Goal: Information Seeking & Learning: Learn about a topic

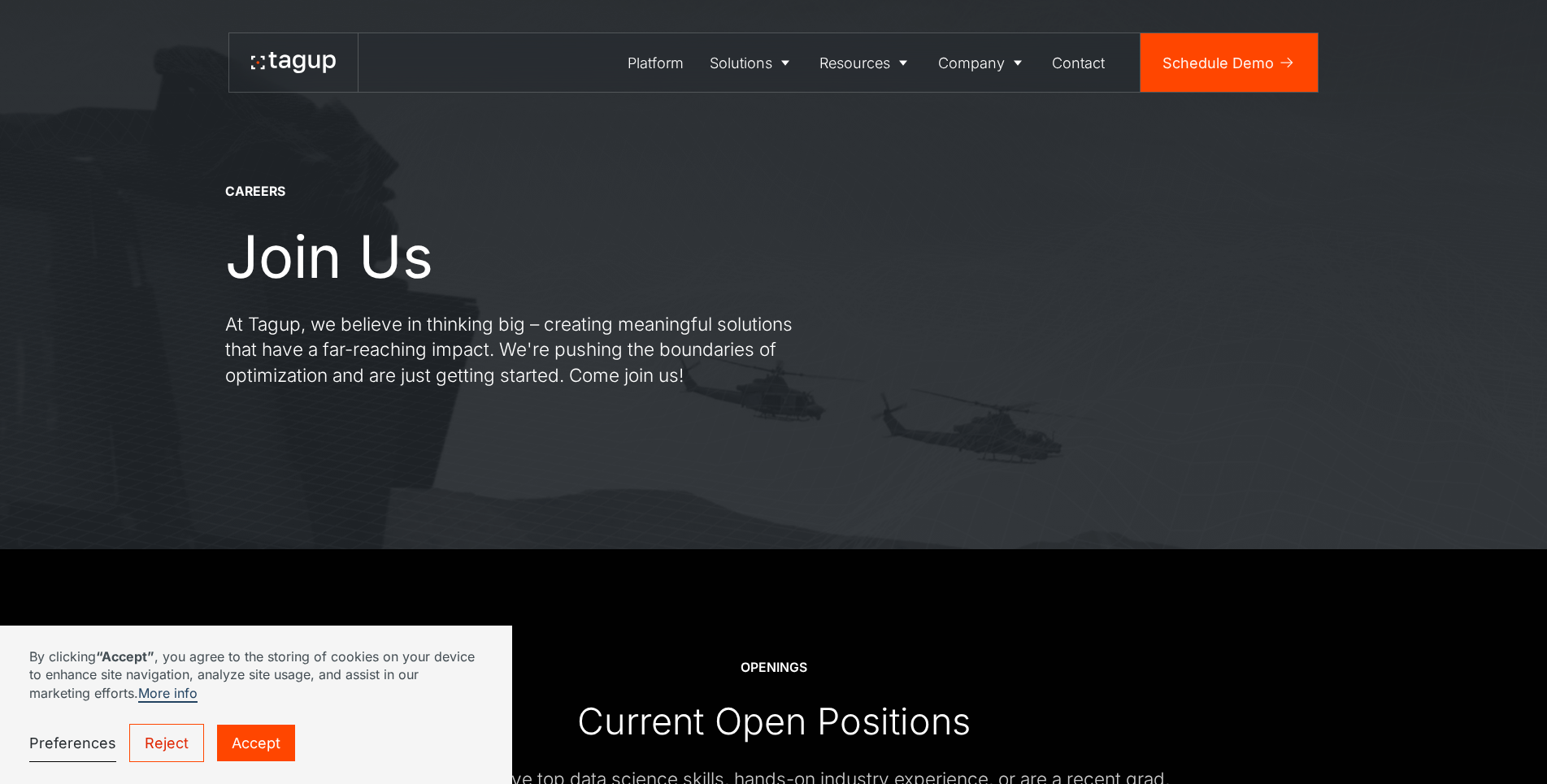
click at [179, 754] on link "Reject" at bounding box center [166, 744] width 74 height 38
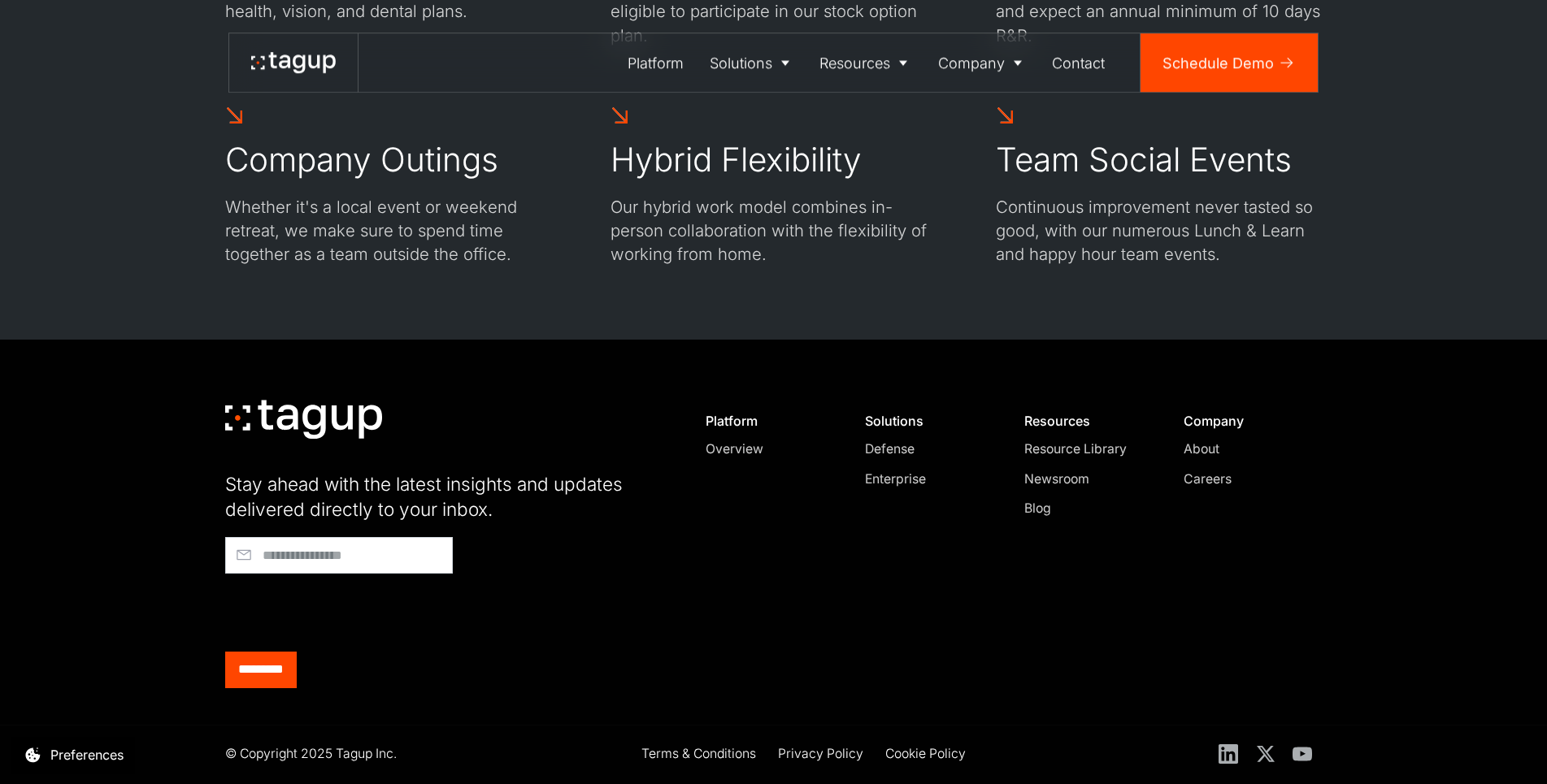
scroll to position [1584, 0]
click at [1227, 485] on div "Careers" at bounding box center [1246, 478] width 124 height 19
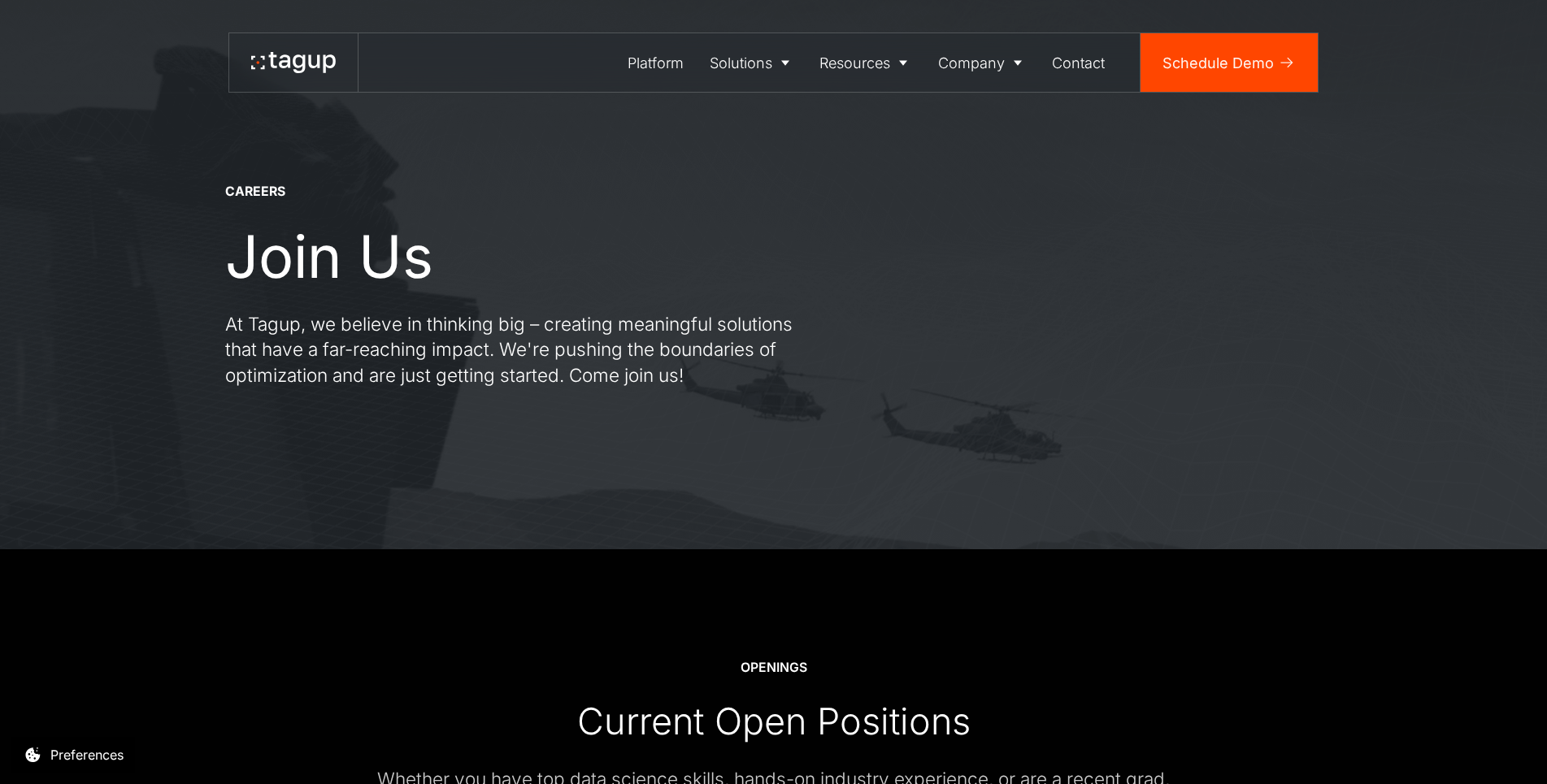
click at [284, 67] on icon at bounding box center [285, 61] width 11 height 14
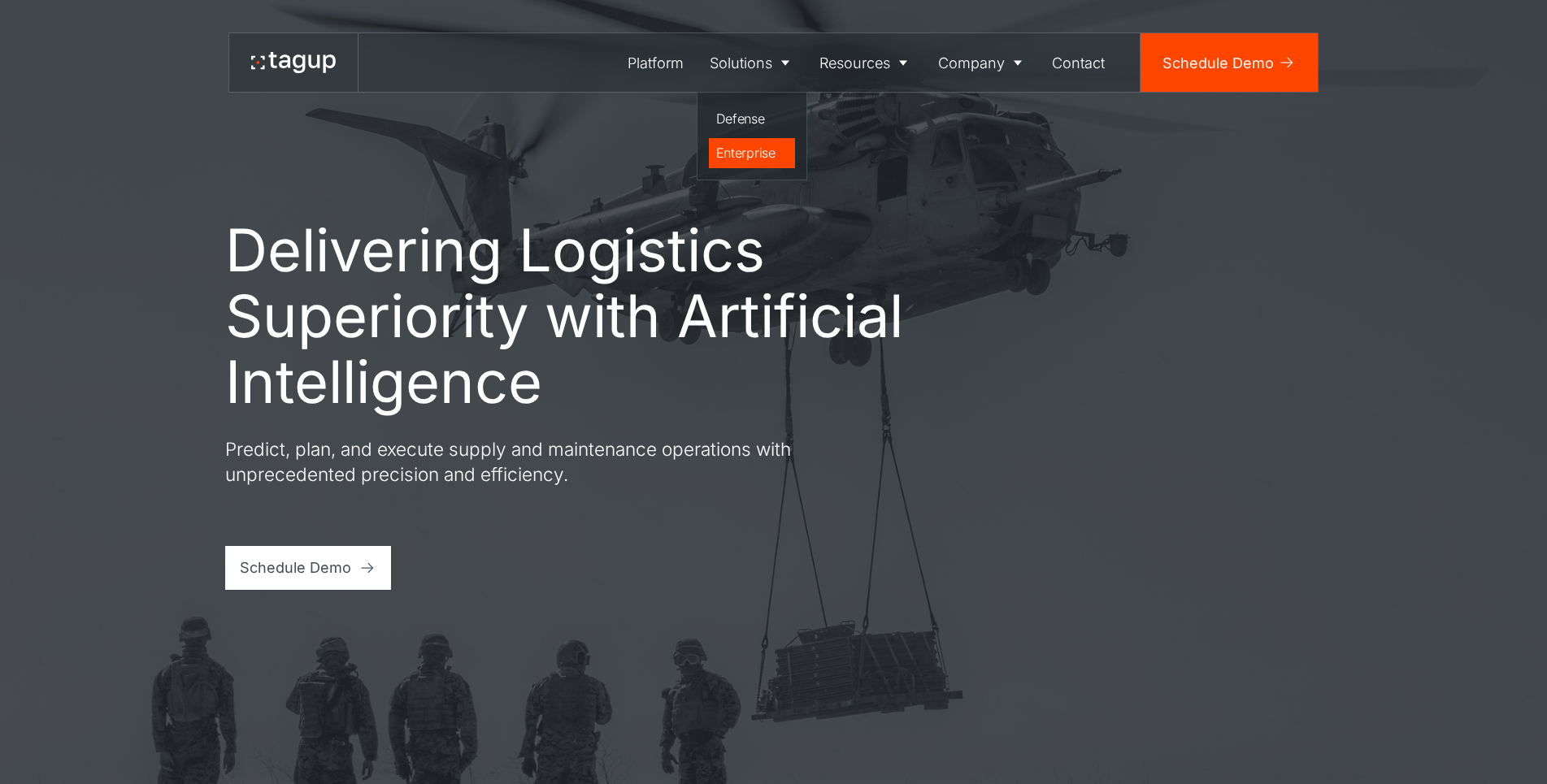
click at [734, 150] on div "Enterprise" at bounding box center [752, 152] width 73 height 19
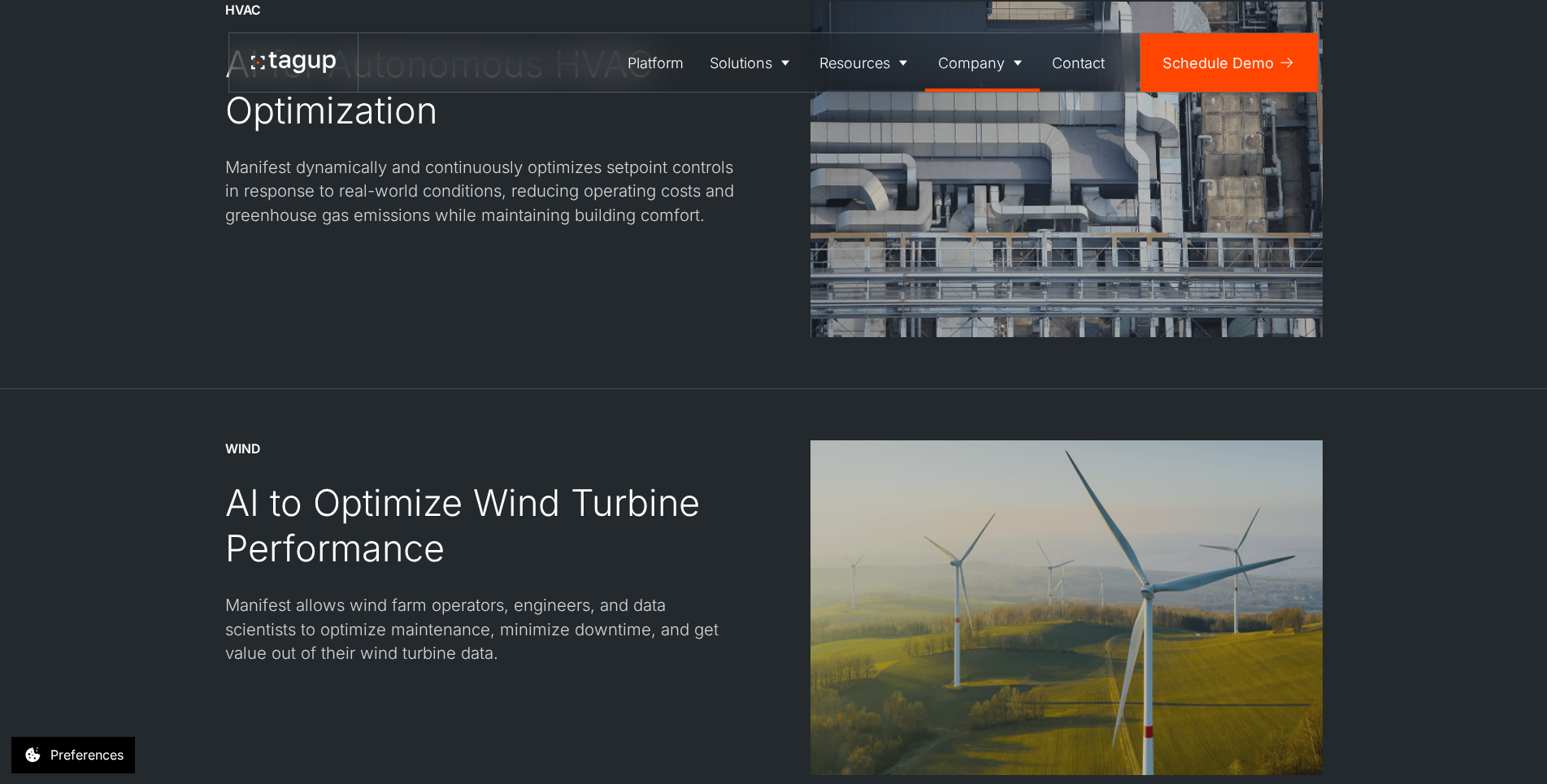
scroll to position [2321, 0]
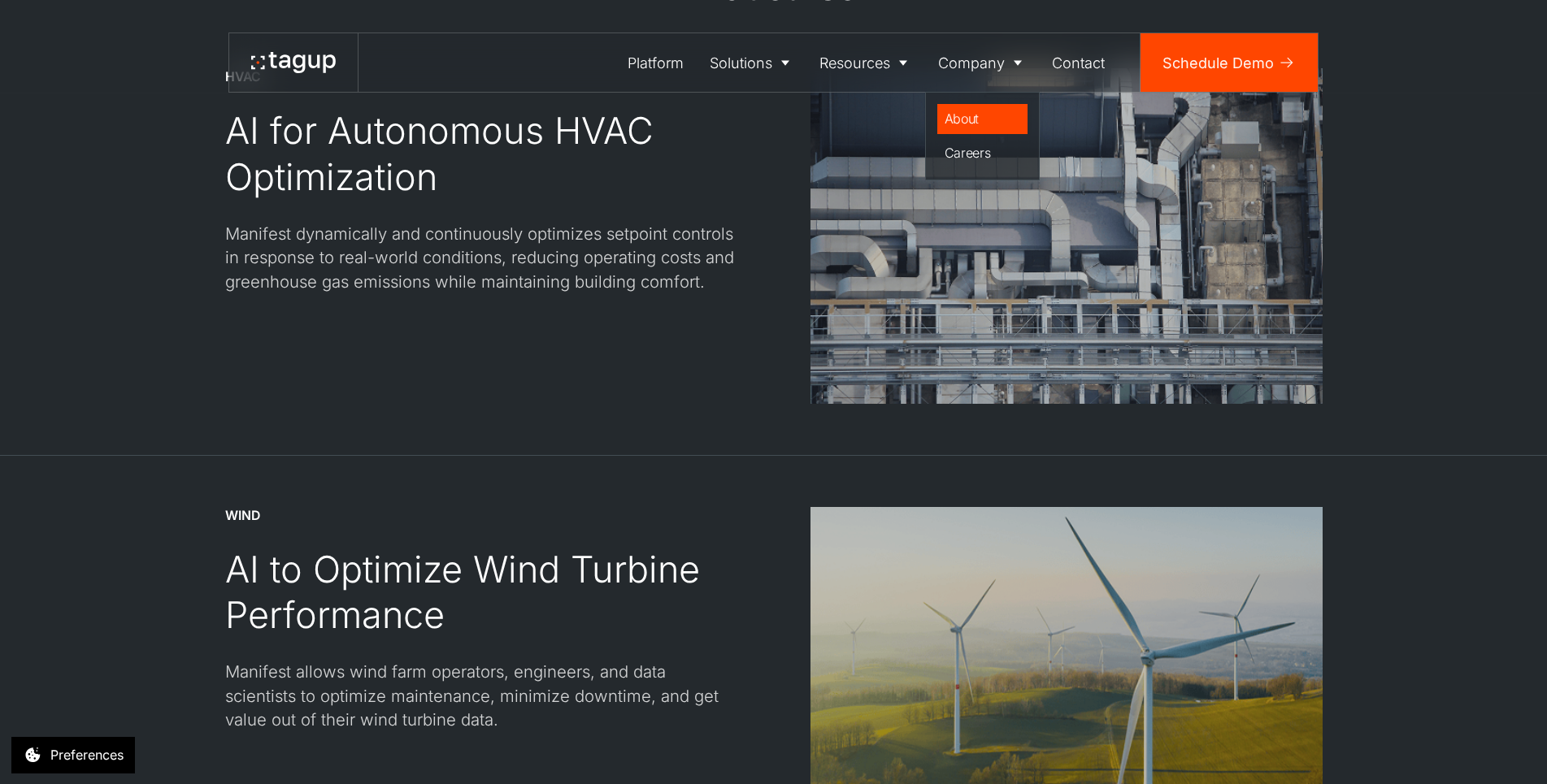
click at [967, 128] on div "About" at bounding box center [982, 118] width 76 height 19
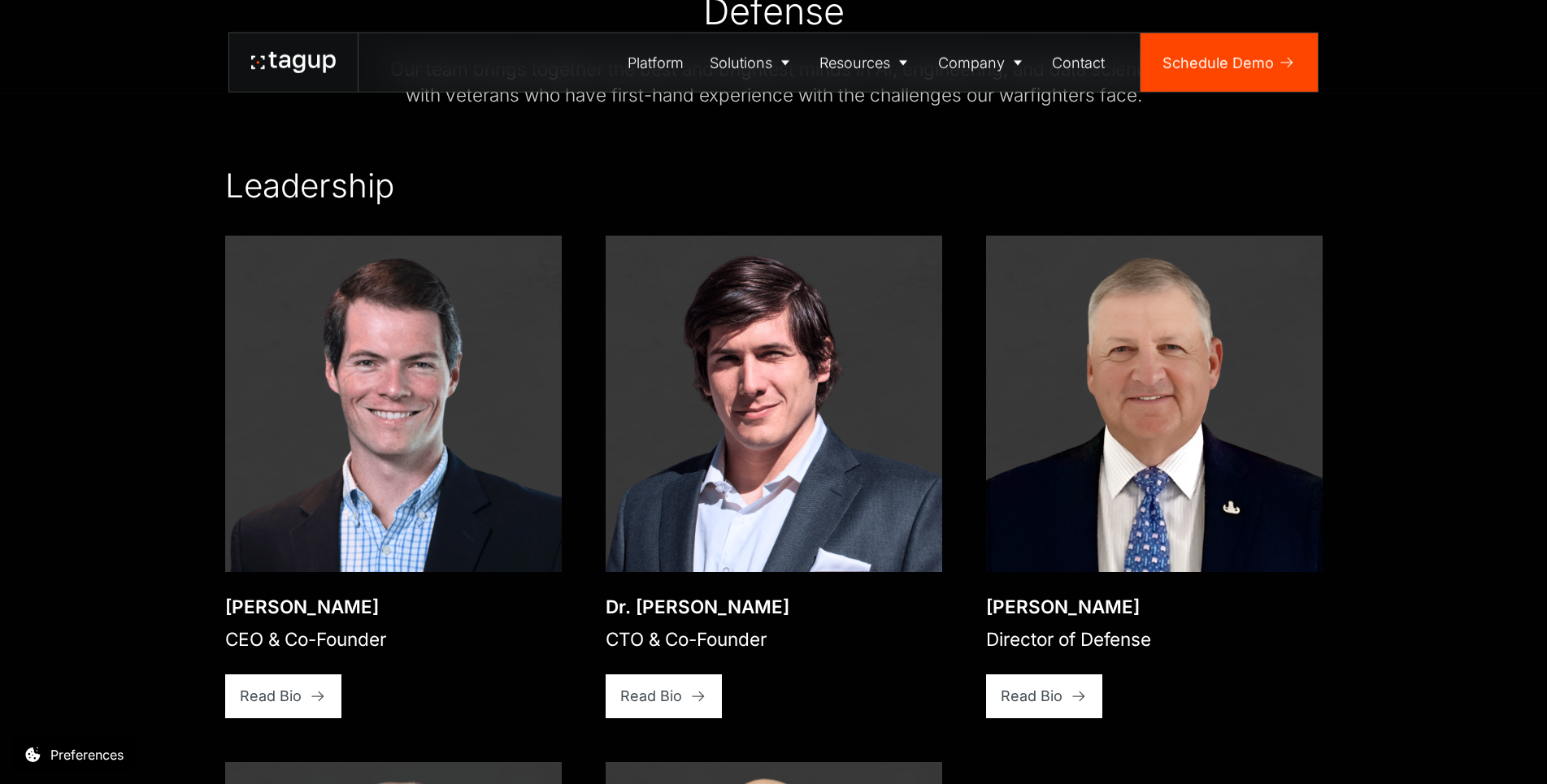
scroll to position [2515, 0]
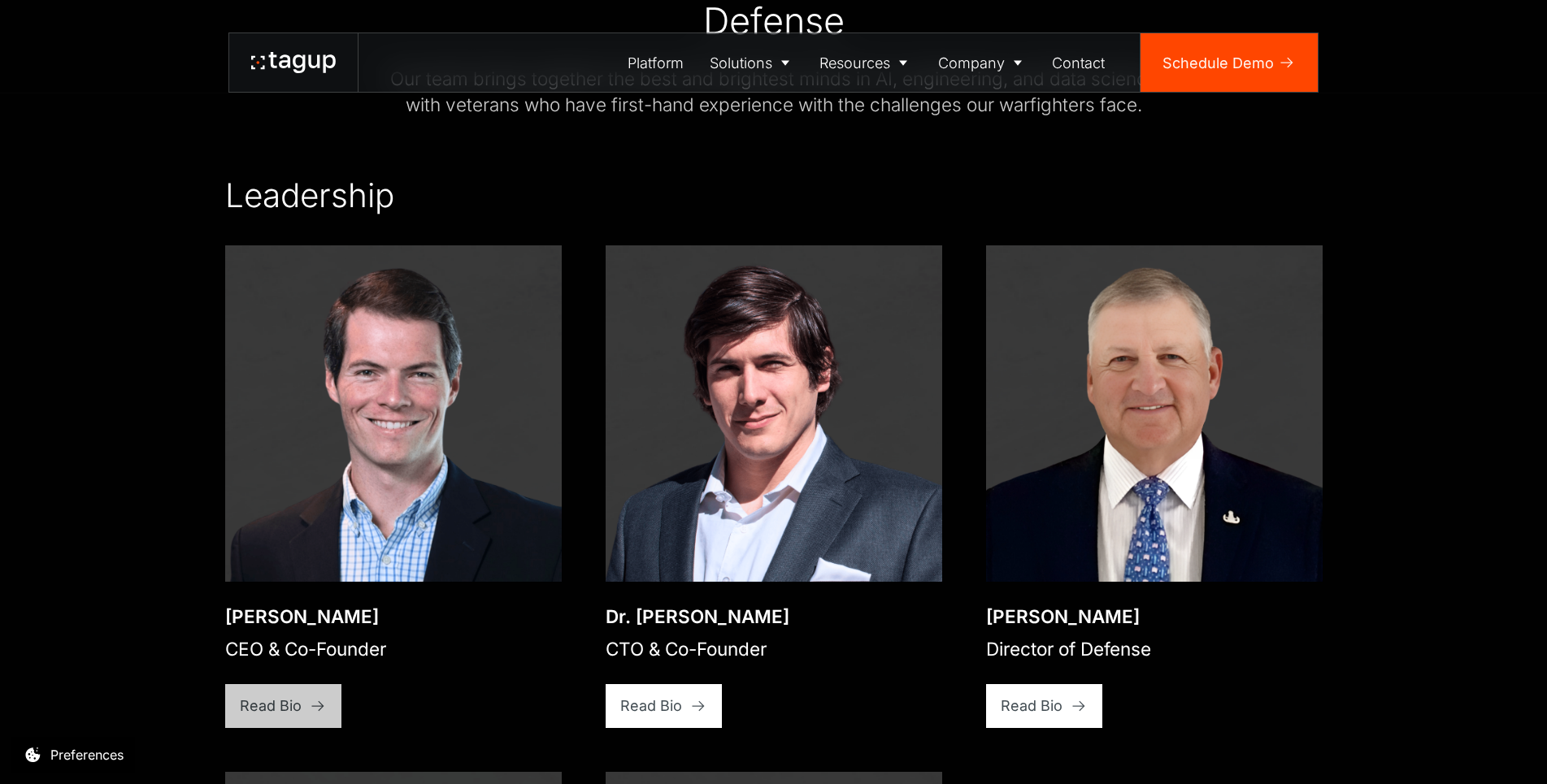
click at [289, 695] on div "Read Bio" at bounding box center [271, 705] width 62 height 22
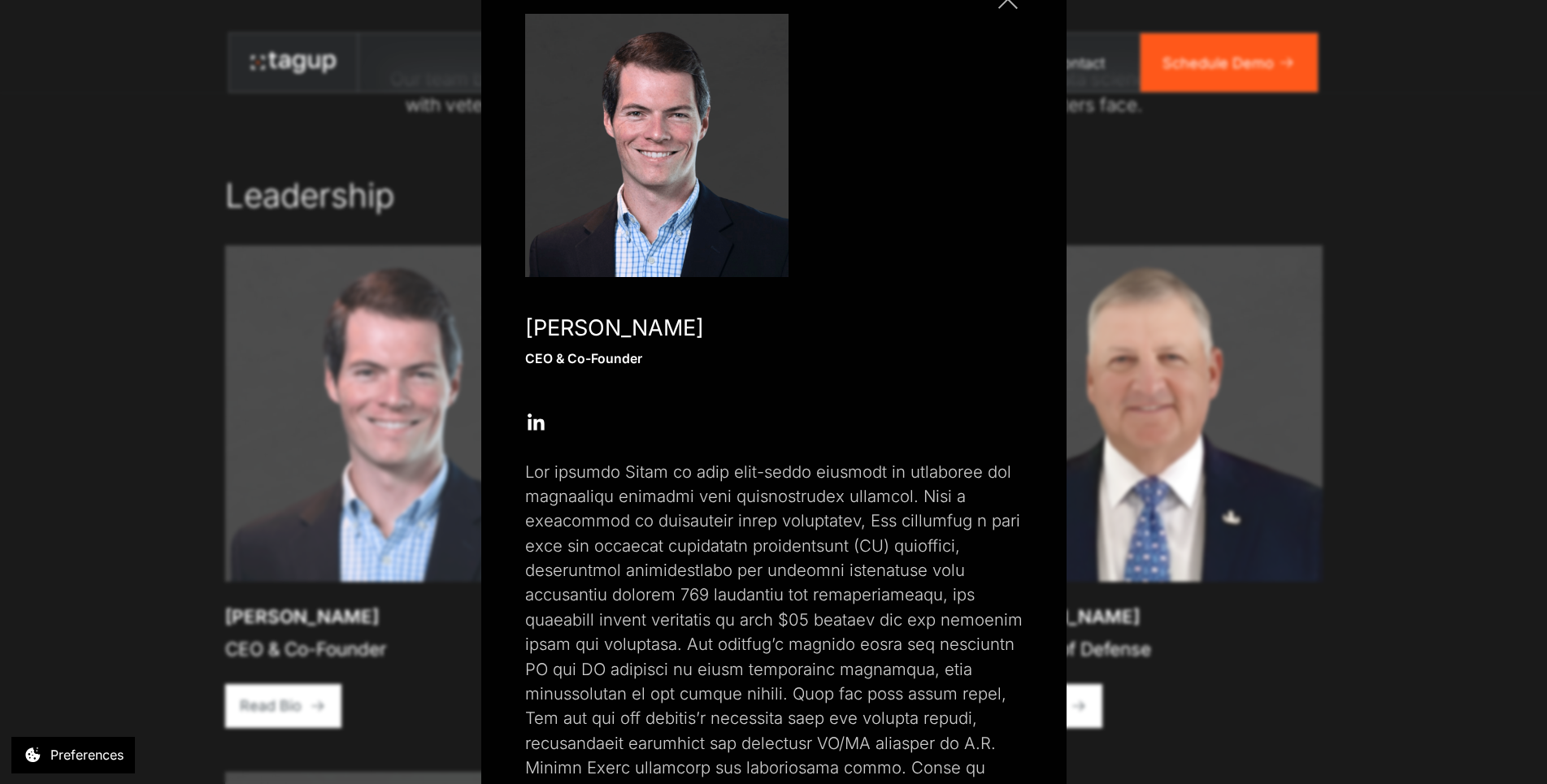
scroll to position [0, 0]
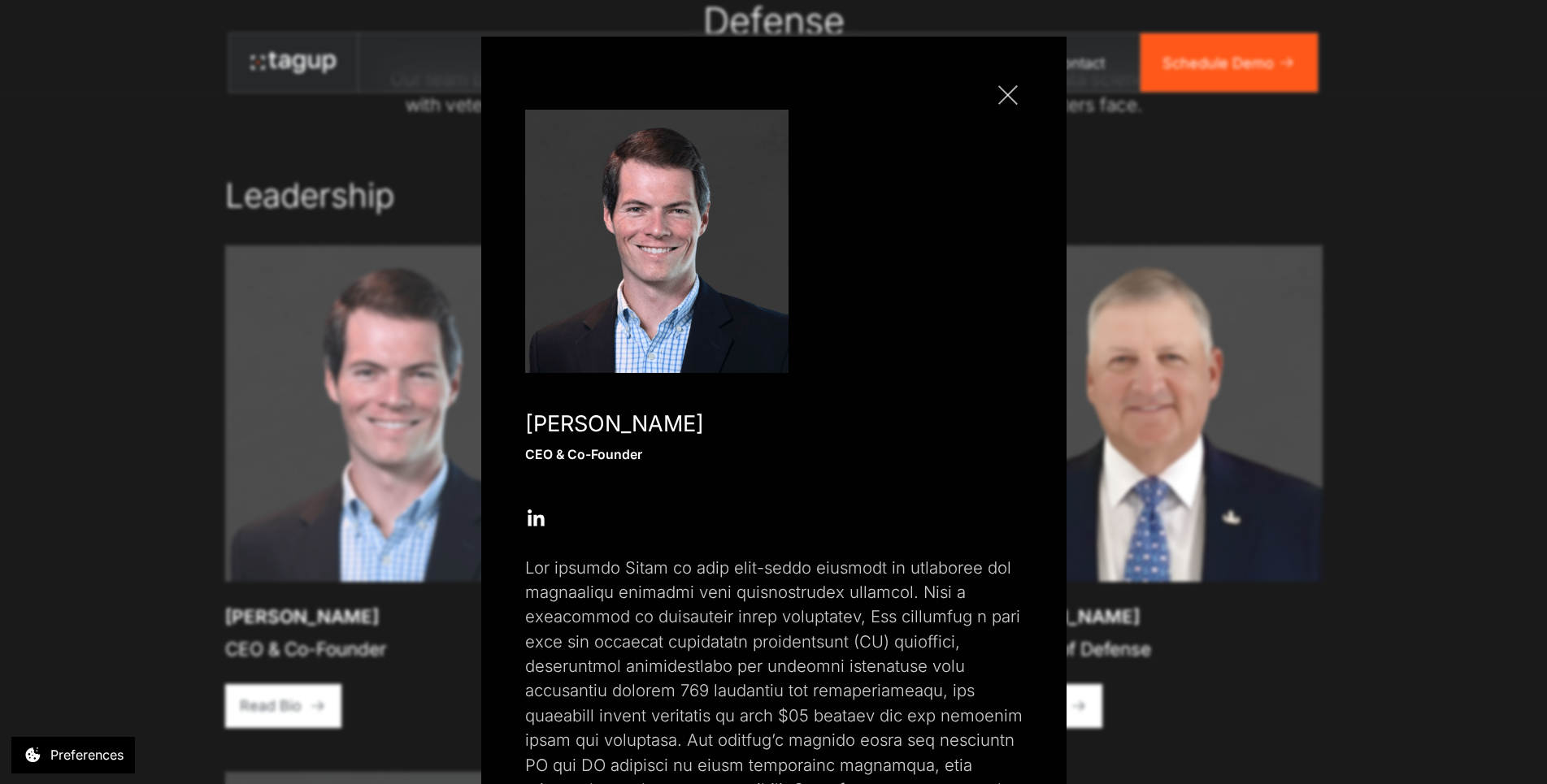
click at [994, 94] on link "Close popup" at bounding box center [1008, 94] width 29 height 29
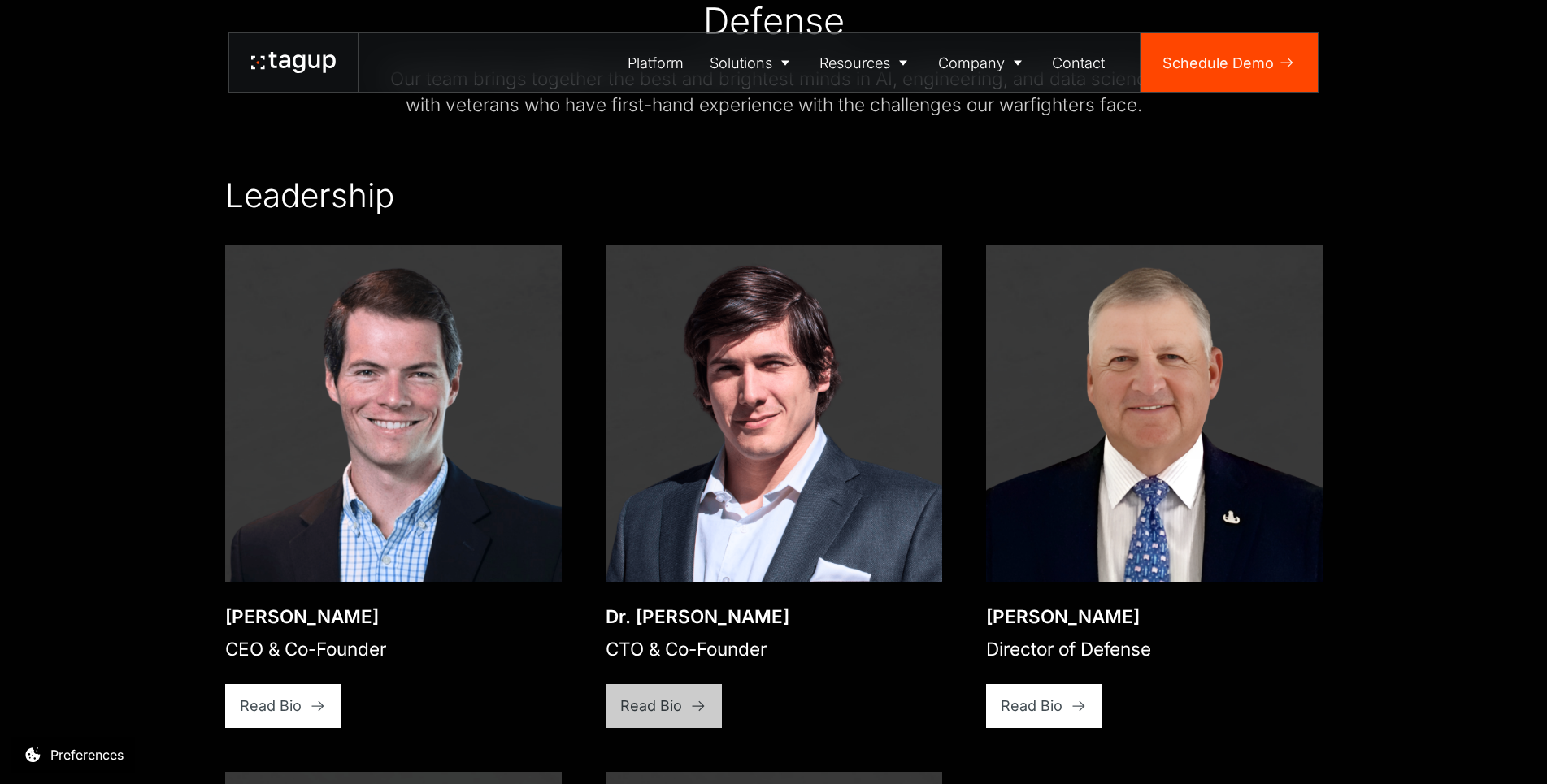
click at [682, 684] on link "Read Bio" at bounding box center [665, 706] width 117 height 44
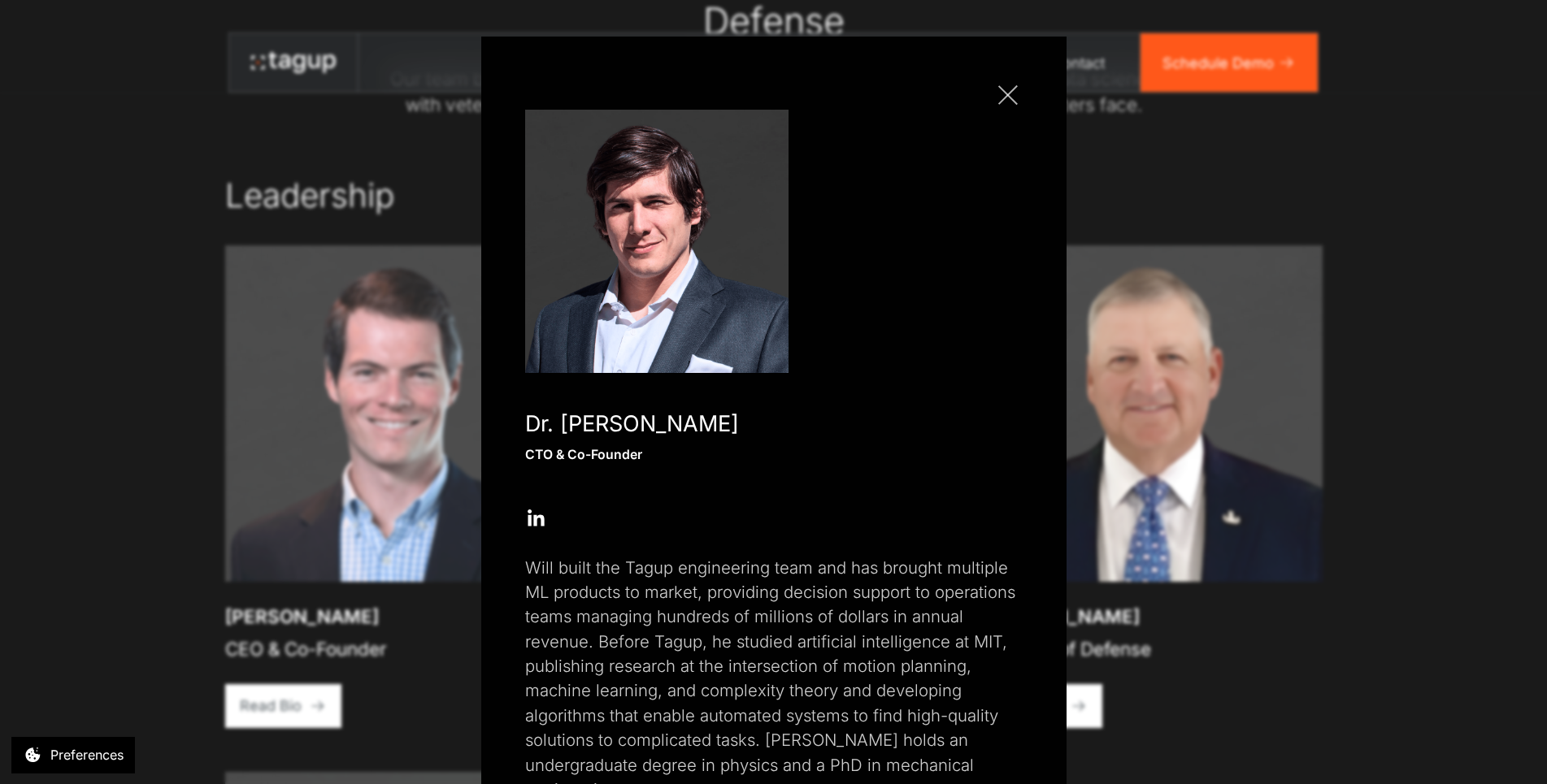
click at [1000, 100] on link "Close popup" at bounding box center [1008, 94] width 29 height 29
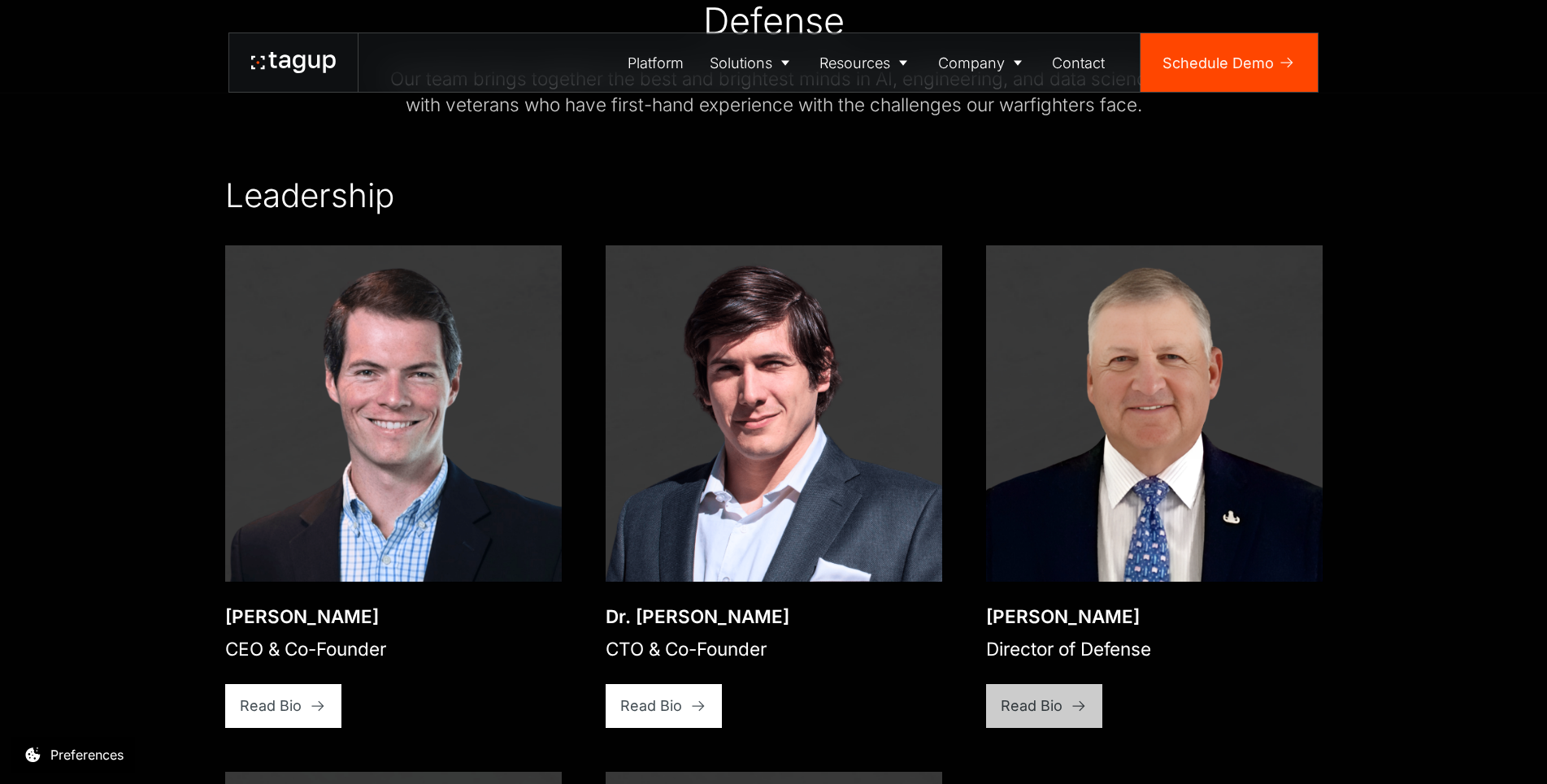
click at [1035, 695] on div "Read Bio" at bounding box center [1031, 705] width 62 height 22
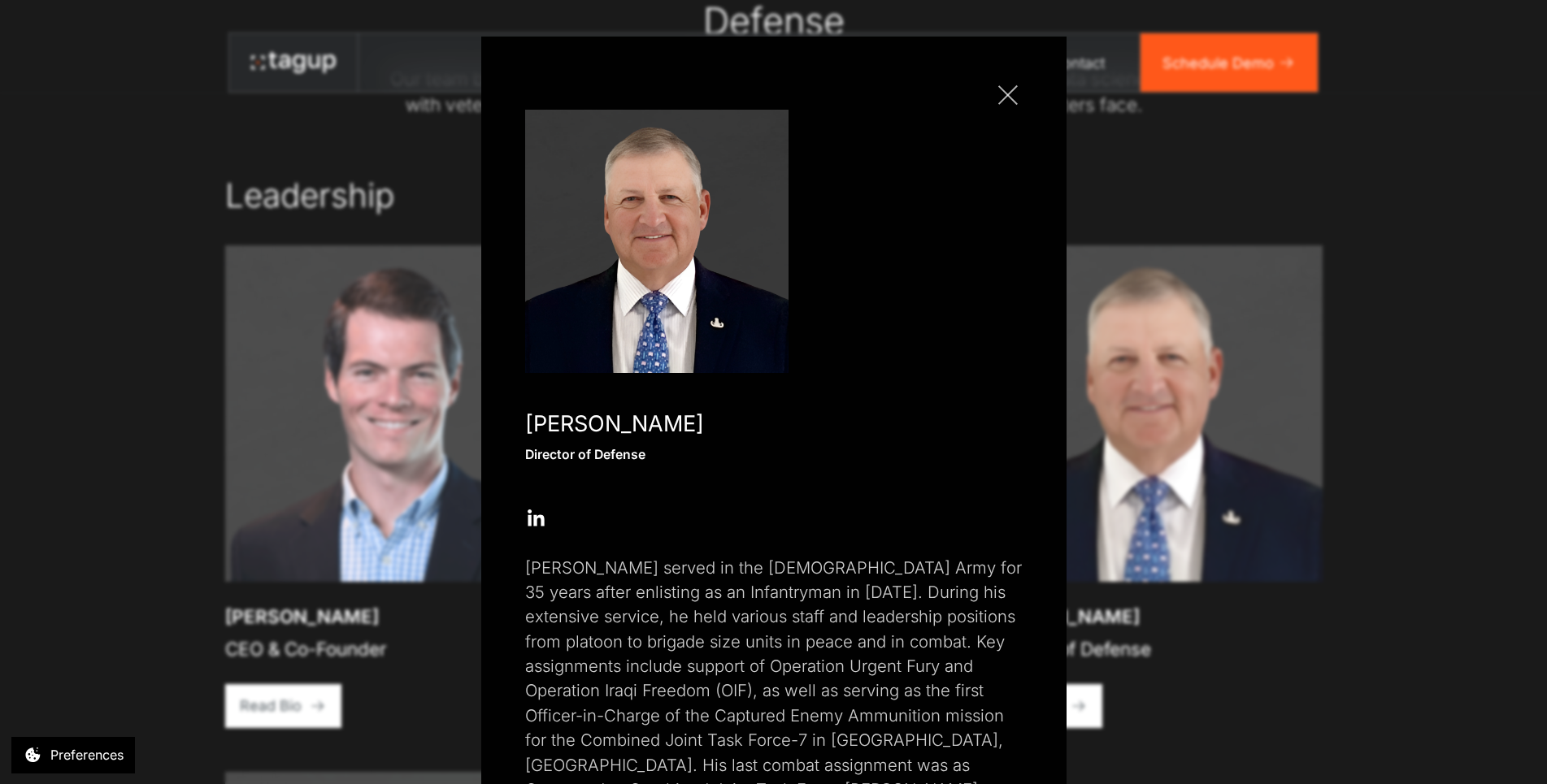
click at [1006, 97] on link "Close popup" at bounding box center [1008, 94] width 29 height 29
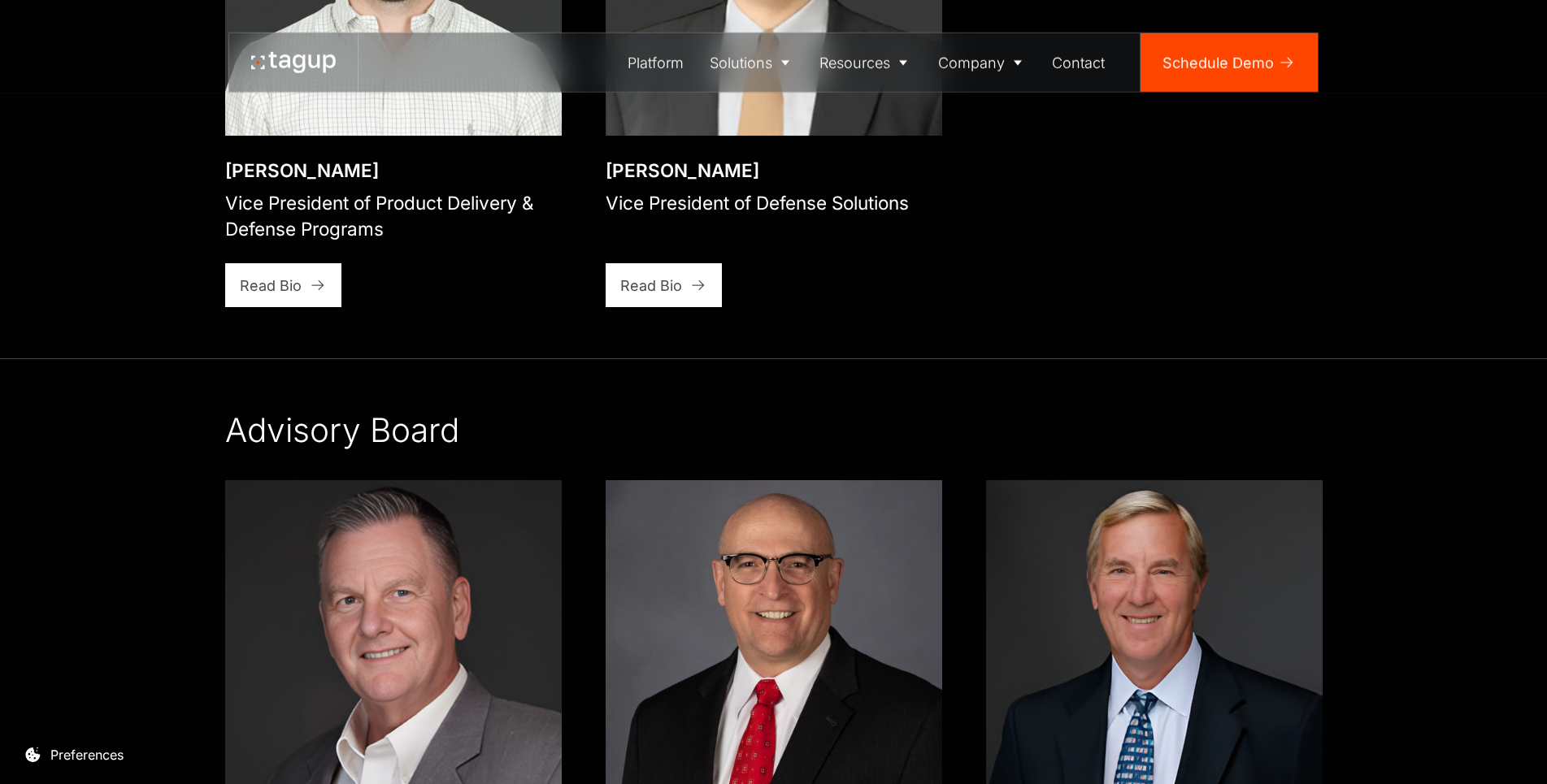
scroll to position [3482, 0]
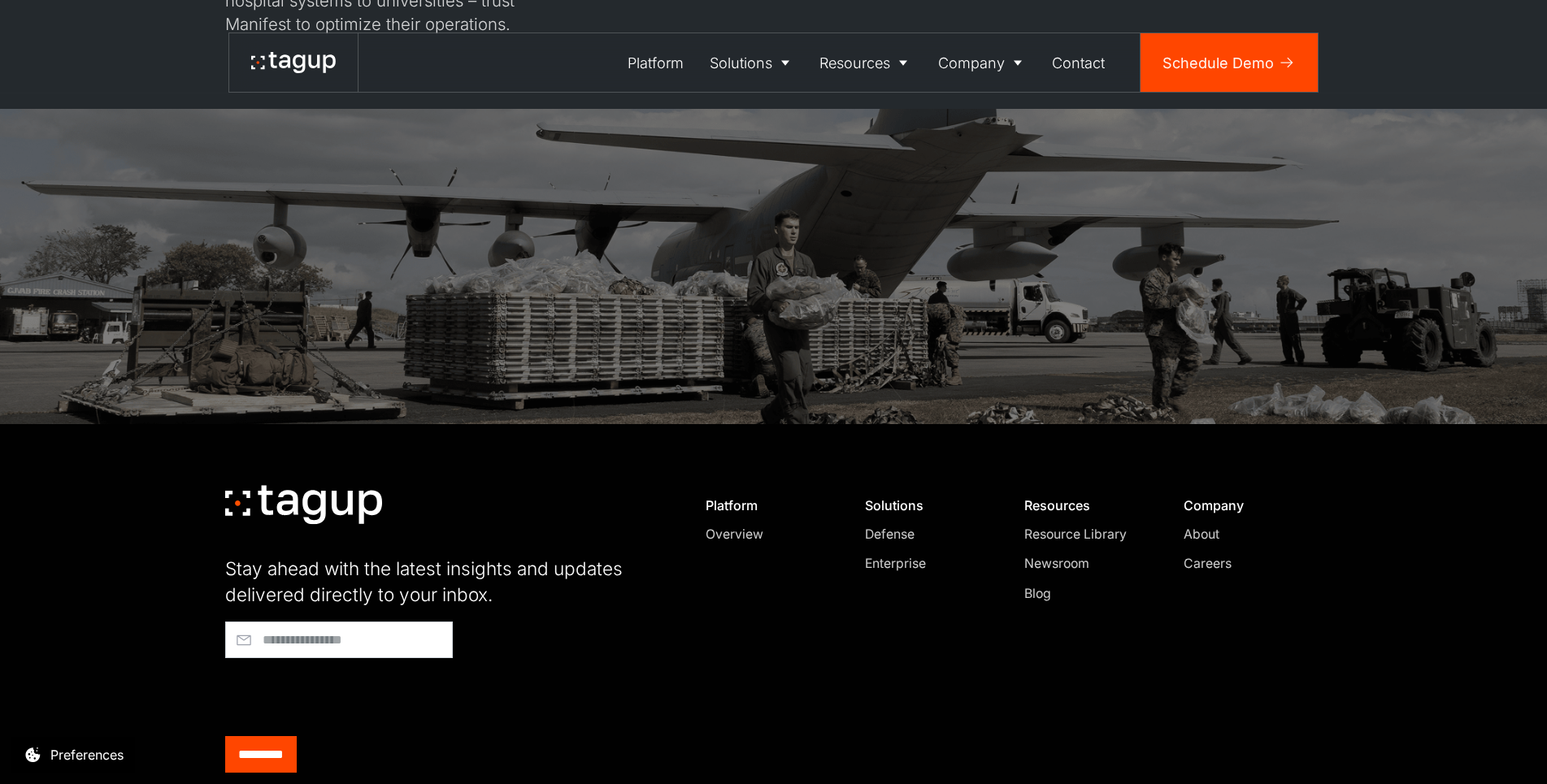
scroll to position [4356, 0]
